Goal: Information Seeking & Learning: Learn about a topic

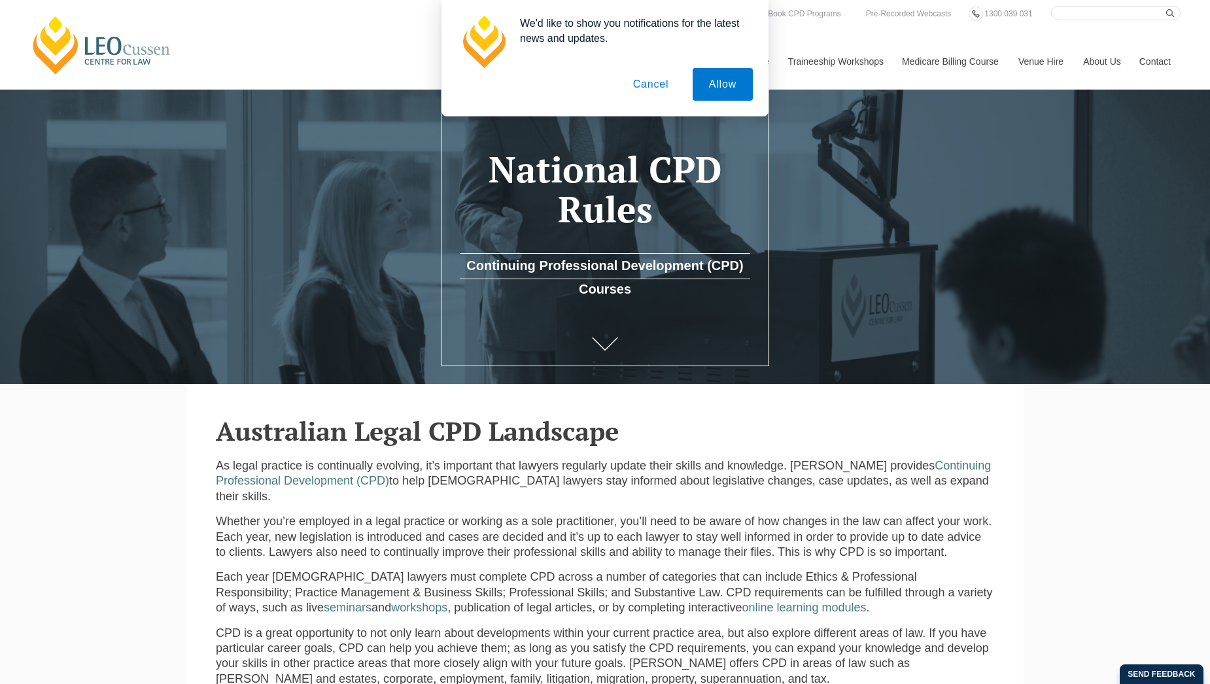
click at [653, 88] on button "Cancel" at bounding box center [651, 84] width 69 height 33
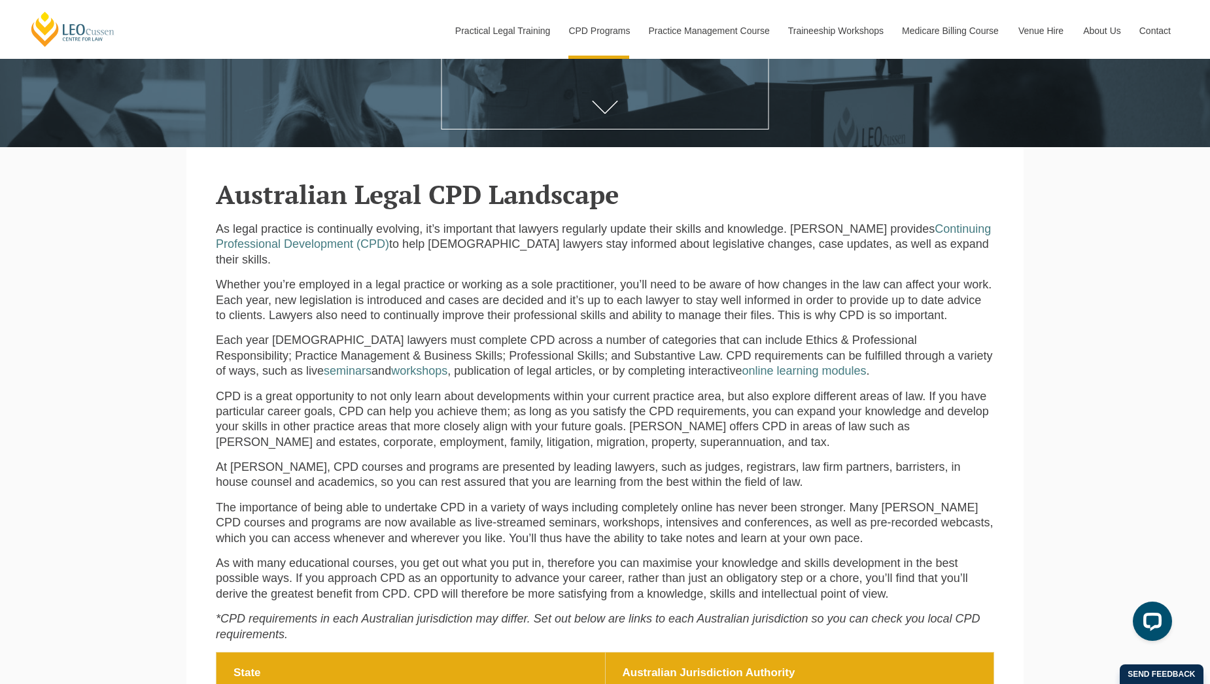
scroll to position [340, 0]
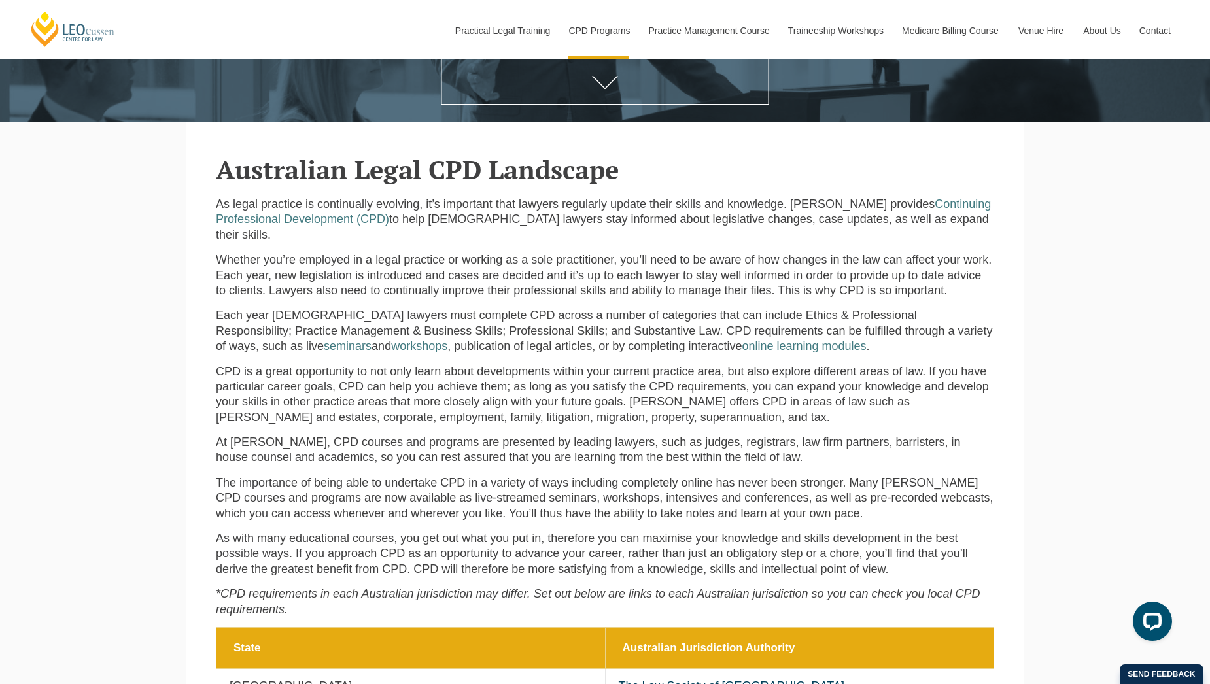
click at [237, 374] on p "CPD is a great opportunity to not only learn about developments within your cur…" at bounding box center [605, 394] width 779 height 61
drag, startPoint x: 237, startPoint y: 374, endPoint x: 245, endPoint y: 375, distance: 8.0
click at [242, 374] on p "CPD is a great opportunity to not only learn about developments within your cur…" at bounding box center [605, 394] width 779 height 61
drag, startPoint x: 245, startPoint y: 375, endPoint x: 398, endPoint y: 392, distance: 154.7
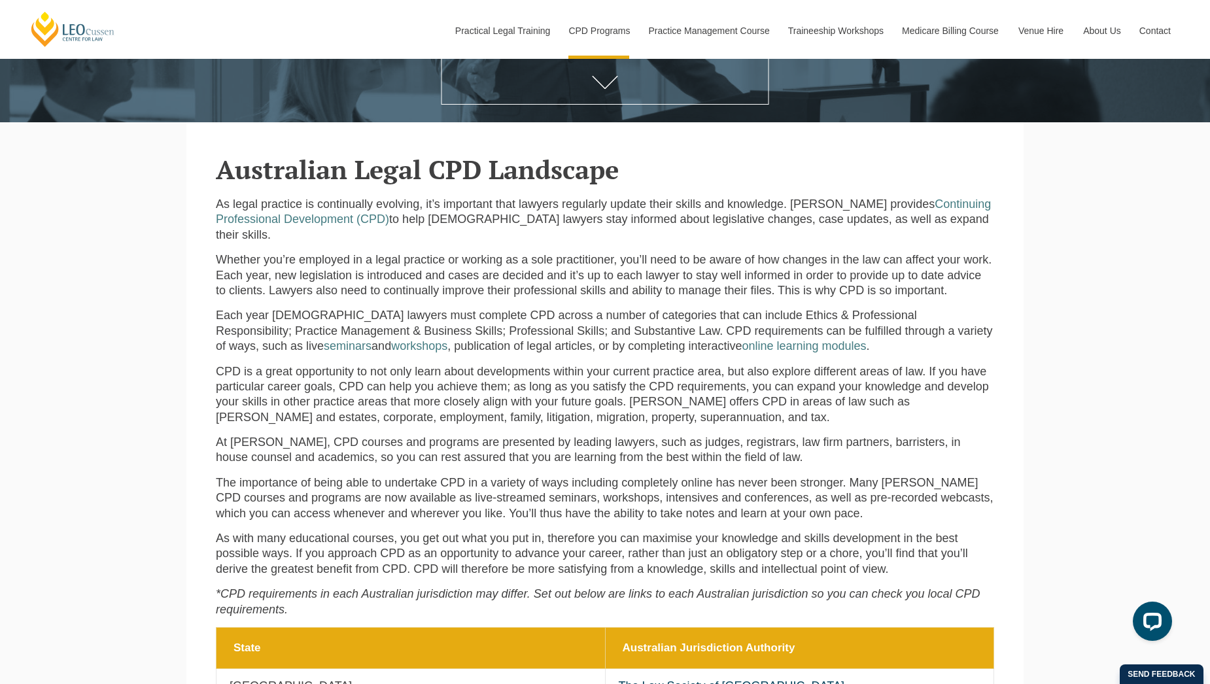
click at [398, 392] on p "CPD is a great opportunity to not only learn about developments within your cur…" at bounding box center [605, 394] width 779 height 61
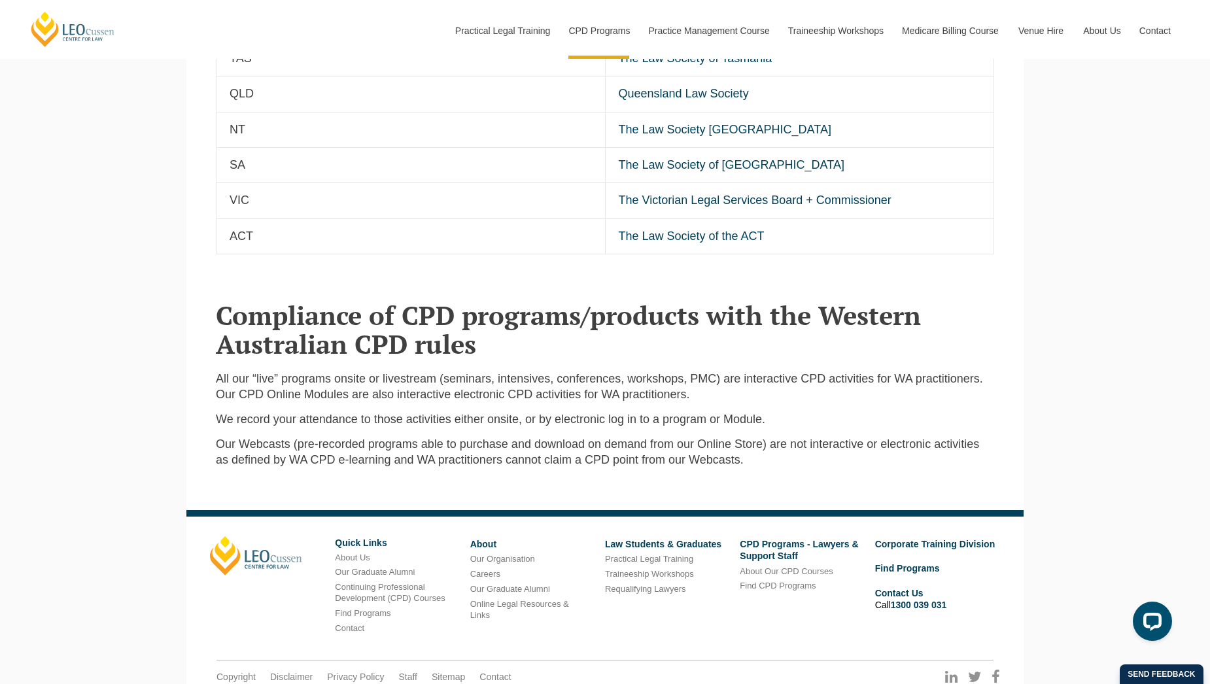
scroll to position [1060, 0]
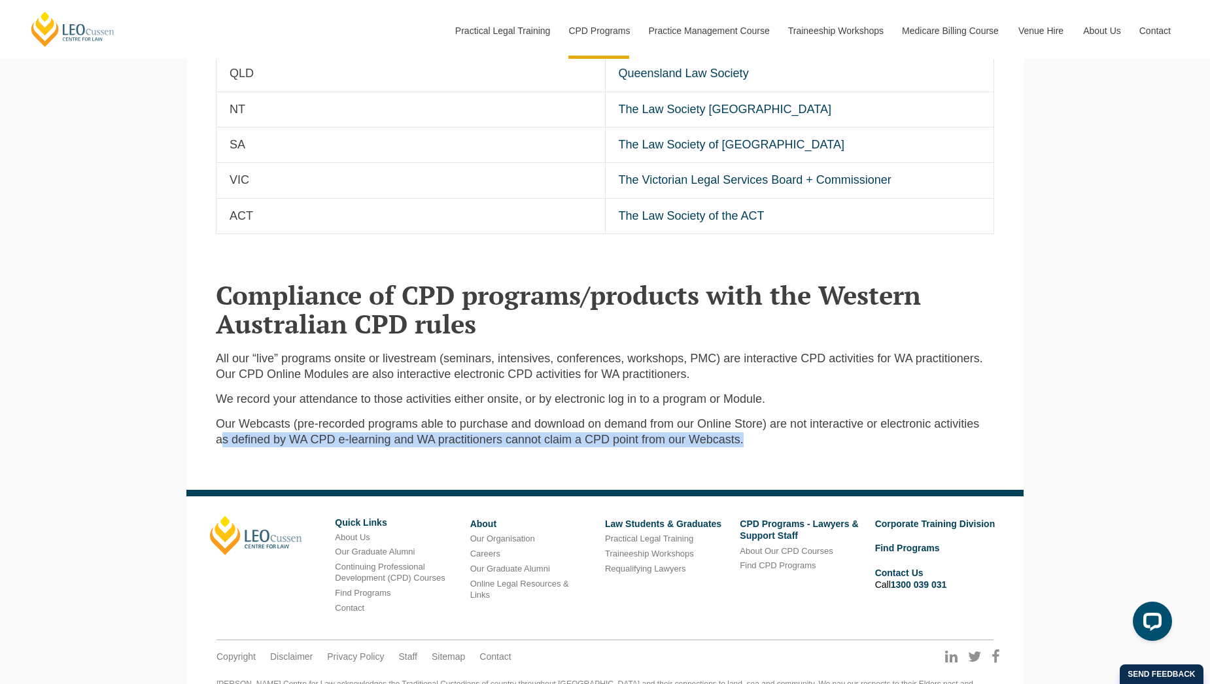
drag, startPoint x: 223, startPoint y: 426, endPoint x: 782, endPoint y: 425, distance: 558.7
click at [782, 425] on p "Our Webcasts (pre-recorded programs able to purchase and download on demand fro…" at bounding box center [605, 432] width 779 height 31
drag, startPoint x: 782, startPoint y: 425, endPoint x: 671, endPoint y: 426, distance: 111.2
click at [671, 426] on p "Our Webcasts (pre-recorded programs able to purchase and download on demand fro…" at bounding box center [605, 432] width 779 height 31
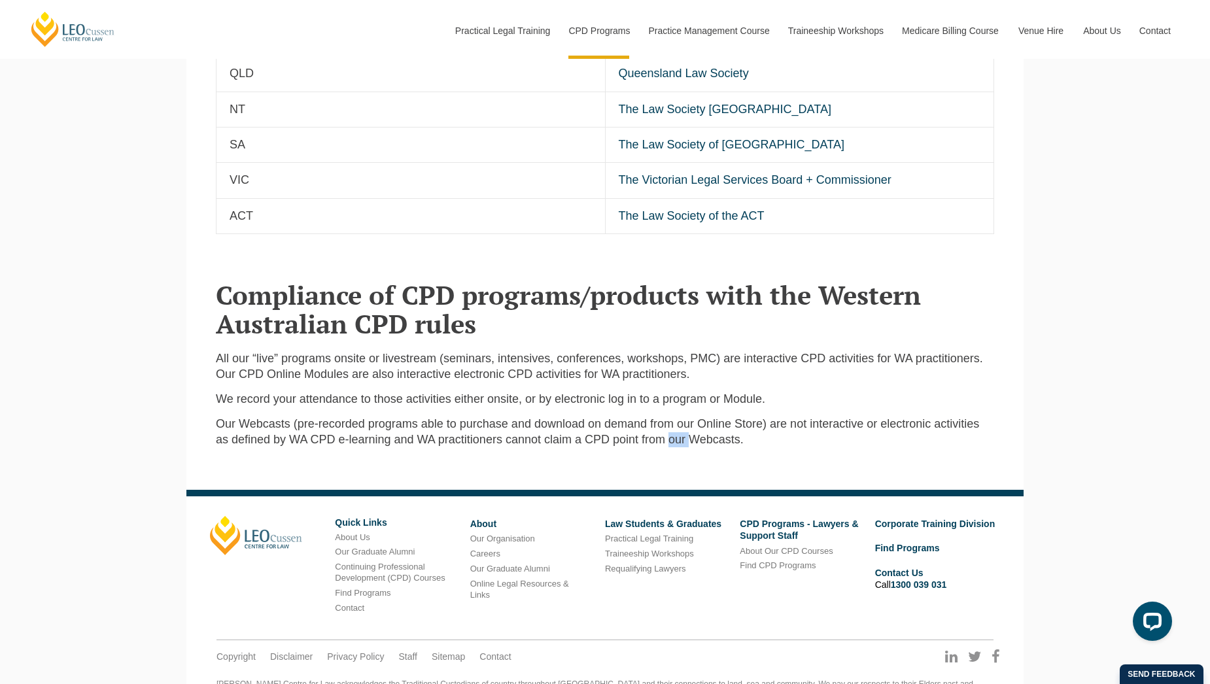
click at [671, 426] on p "Our Webcasts (pre-recorded programs able to purchase and download on demand fro…" at bounding box center [605, 432] width 779 height 31
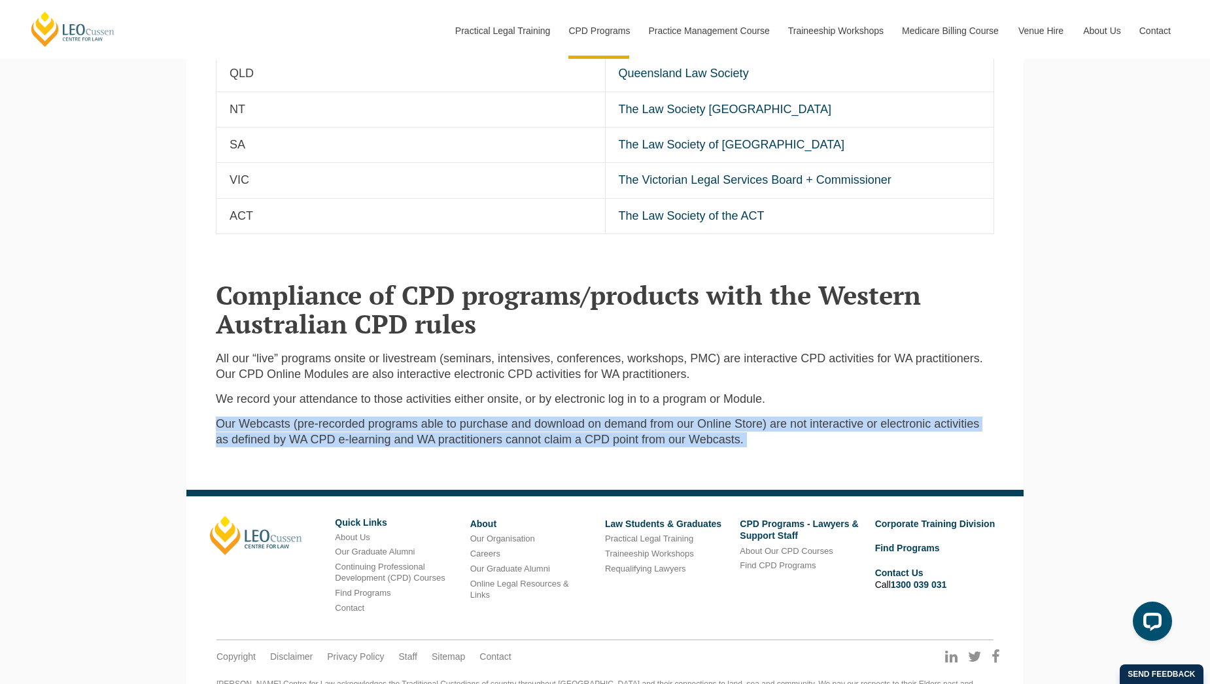
click at [671, 426] on p "Our Webcasts (pre-recorded programs able to purchase and download on demand fro…" at bounding box center [605, 432] width 779 height 31
drag, startPoint x: 671, startPoint y: 426, endPoint x: 393, endPoint y: 430, distance: 278.1
click at [393, 430] on p "Our Webcasts (pre-recorded programs able to purchase and download on demand fro…" at bounding box center [605, 432] width 779 height 31
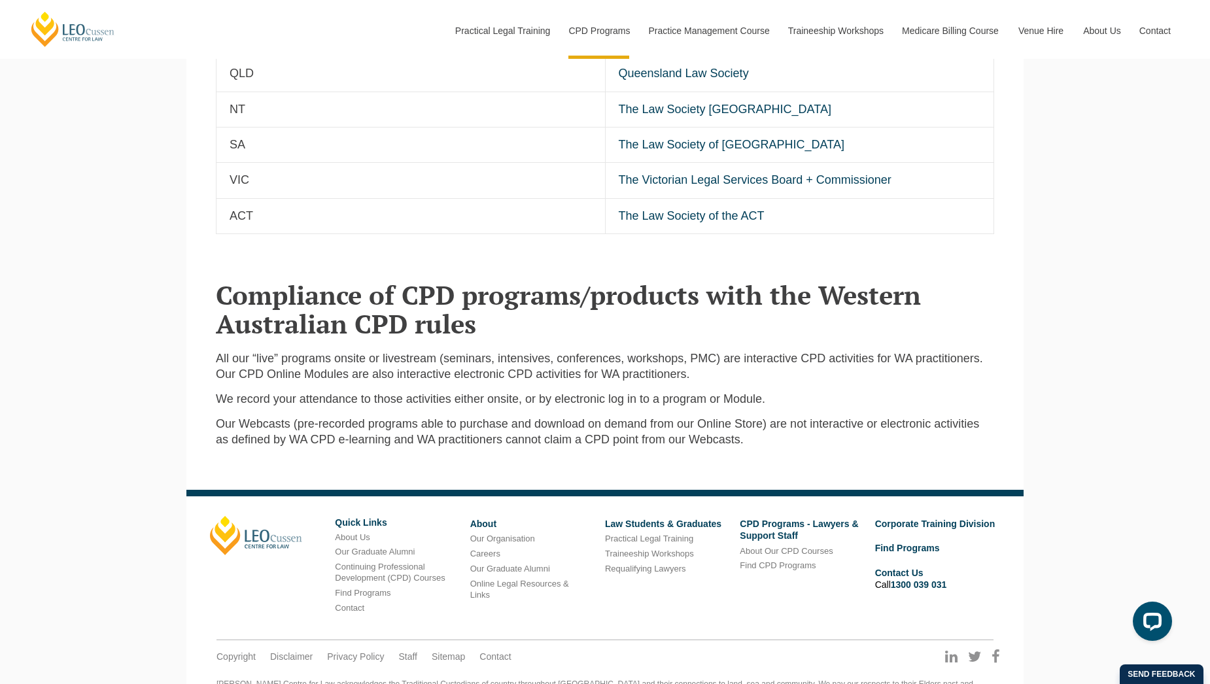
click at [207, 415] on div "All our “live” programs onsite or livestream (seminars, intensives, conferences…" at bounding box center [605, 404] width 798 height 106
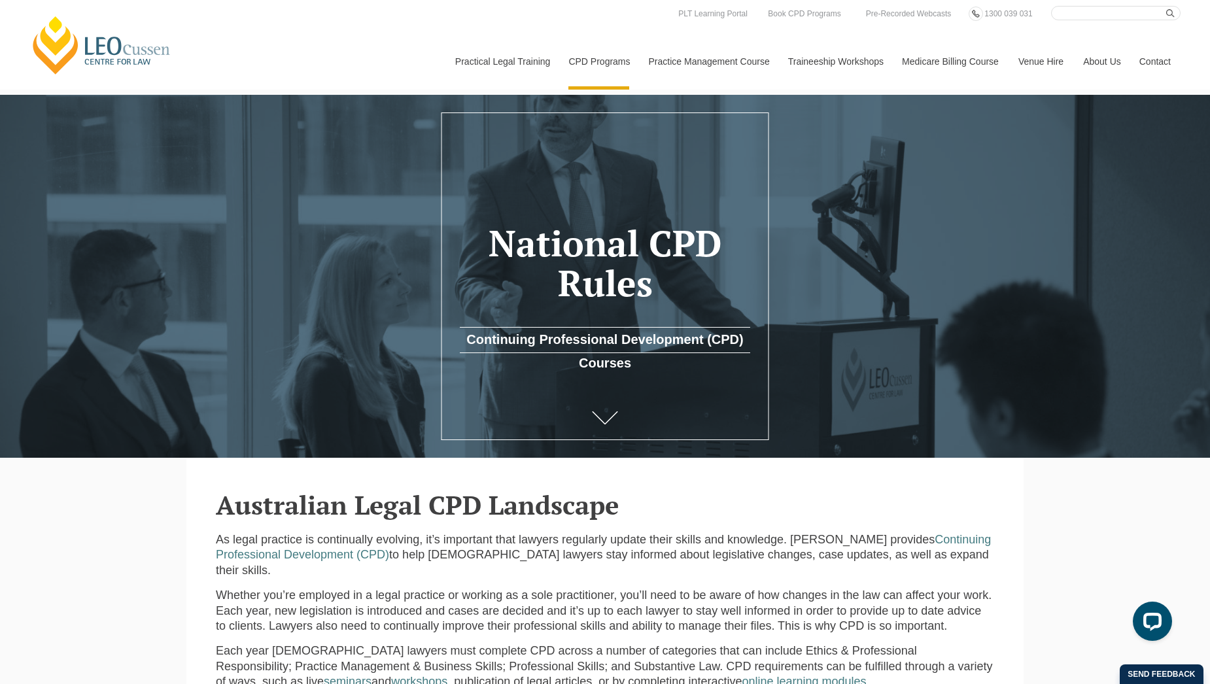
scroll to position [0, 0]
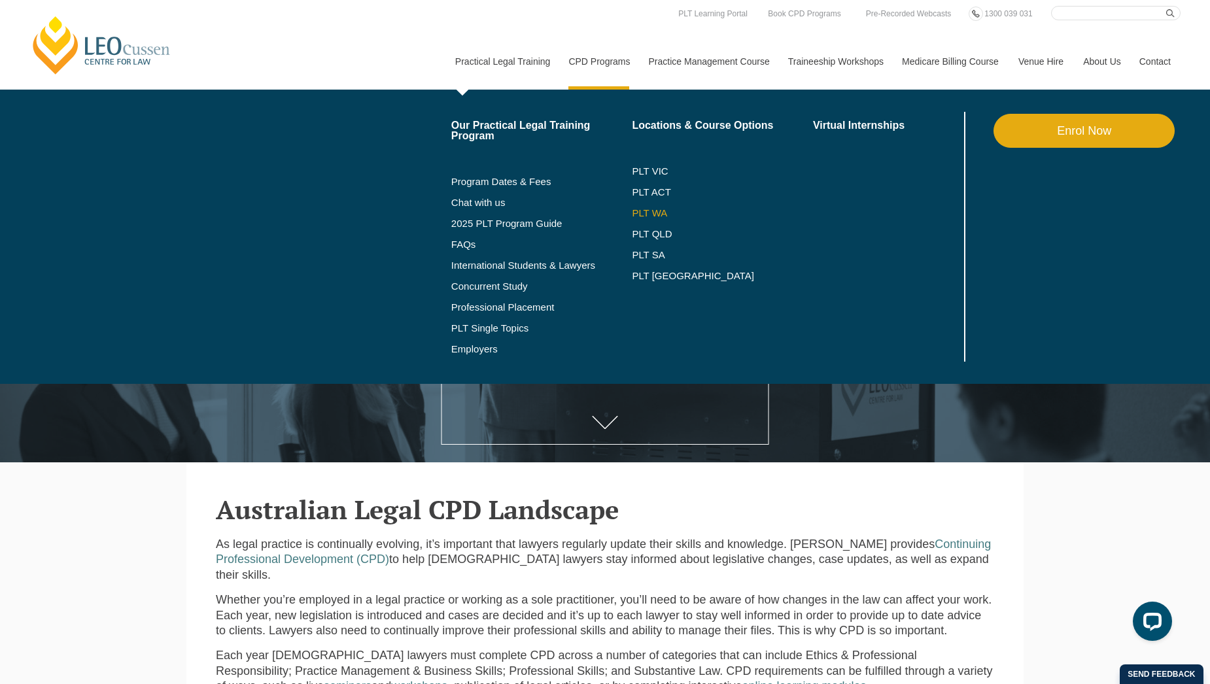
click at [654, 213] on link "PLT WA" at bounding box center [706, 213] width 149 height 10
